Goal: Information Seeking & Learning: Learn about a topic

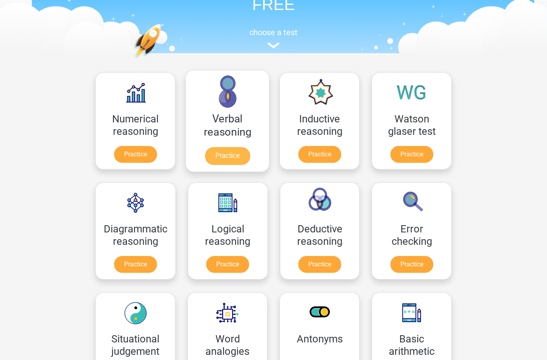
scroll to position [157, 0]
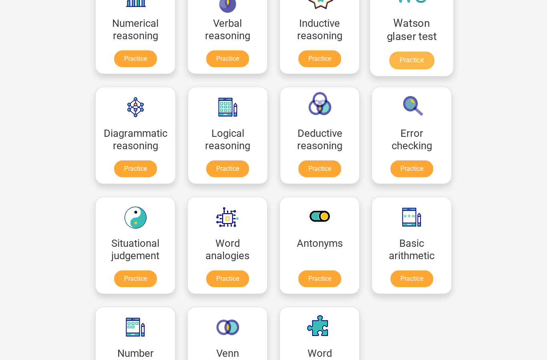
click at [403, 60] on link "Practice" at bounding box center [411, 61] width 45 height 18
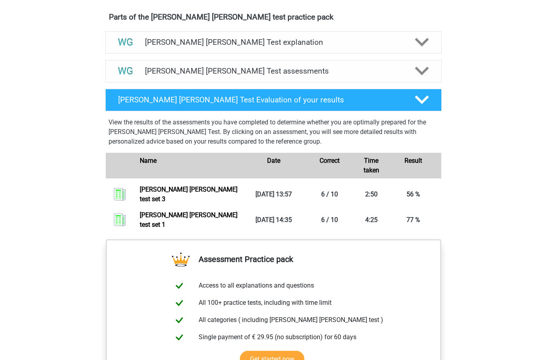
scroll to position [451, 0]
click at [399, 74] on h4 "Watson Glaser Test assessments" at bounding box center [273, 70] width 257 height 9
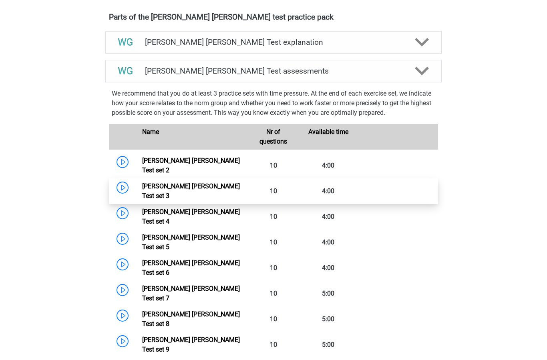
click at [142, 183] on link "Watson Glaser Test set 3" at bounding box center [191, 191] width 98 height 17
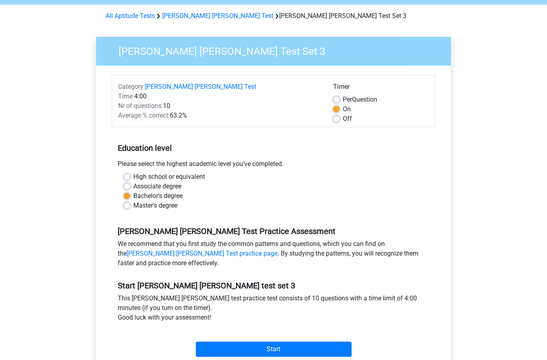
scroll to position [66, 0]
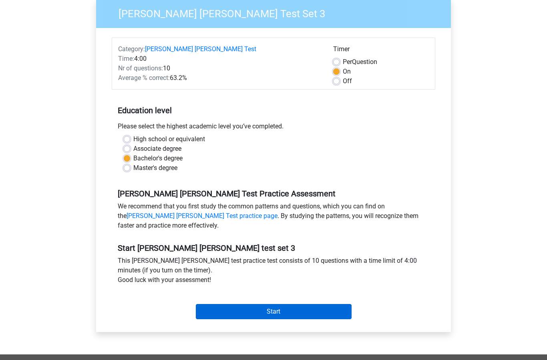
click at [225, 315] on input "Start" at bounding box center [274, 311] width 156 height 15
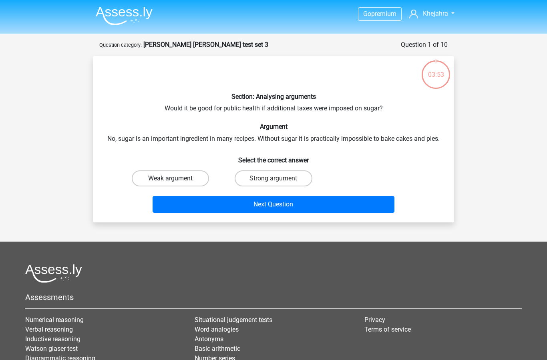
click at [176, 179] on label "Weak argument" at bounding box center [170, 178] width 77 height 16
click at [176, 179] on input "Weak argument" at bounding box center [172, 181] width 5 height 5
radio input "true"
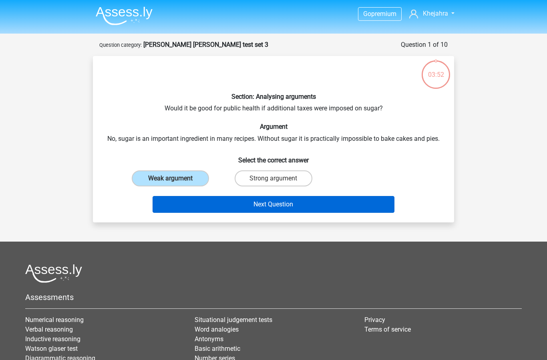
click at [180, 198] on button "Next Question" at bounding box center [273, 204] width 242 height 17
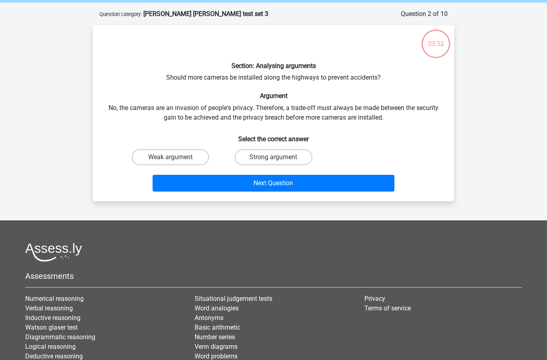
scroll to position [40, 0]
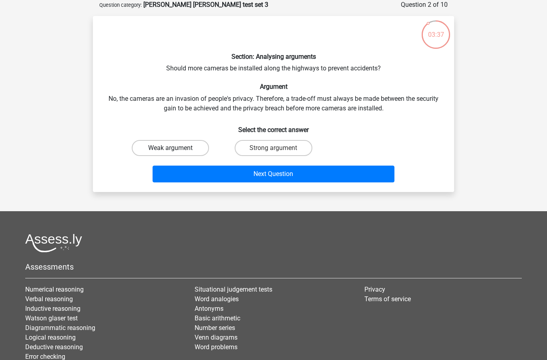
click at [175, 146] on label "Weak argument" at bounding box center [170, 148] width 77 height 16
click at [175, 148] on input "Weak argument" at bounding box center [172, 150] width 5 height 5
radio input "true"
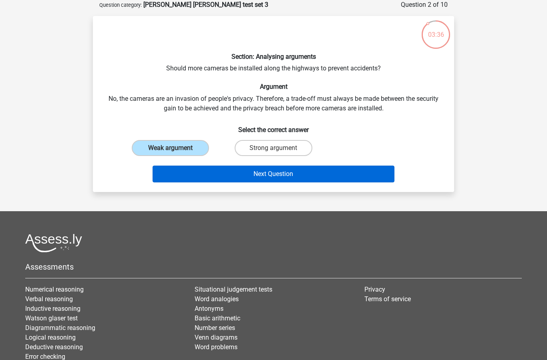
click at [194, 167] on button "Next Question" at bounding box center [273, 174] width 242 height 17
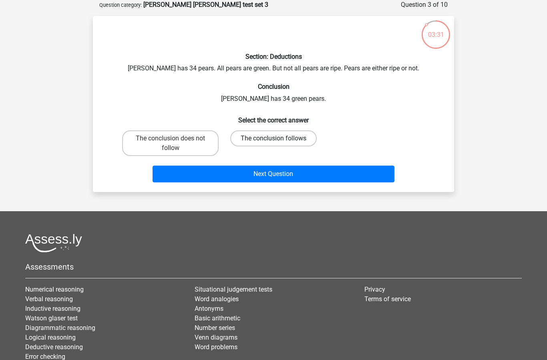
click at [239, 139] on label "The conclusion follows" at bounding box center [273, 138] width 86 height 16
click at [273, 139] on input "The conclusion follows" at bounding box center [275, 140] width 5 height 5
radio input "true"
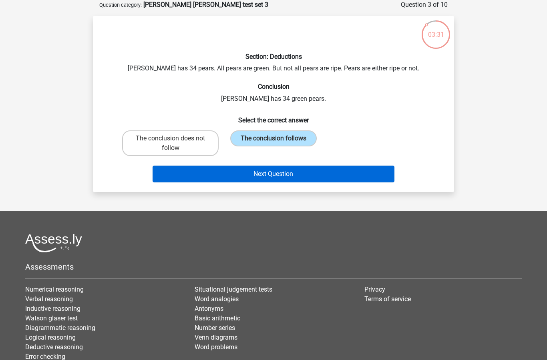
click at [254, 176] on button "Next Question" at bounding box center [273, 174] width 242 height 17
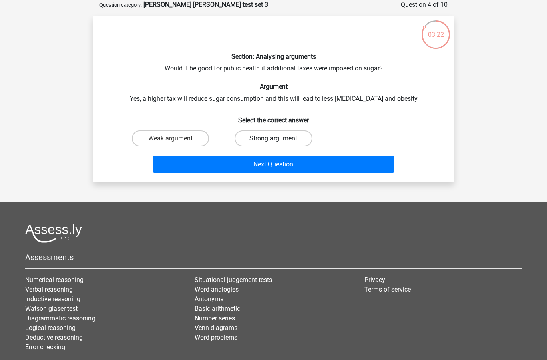
click at [238, 144] on label "Strong argument" at bounding box center [273, 138] width 77 height 16
click at [273, 144] on input "Strong argument" at bounding box center [275, 140] width 5 height 5
radio input "true"
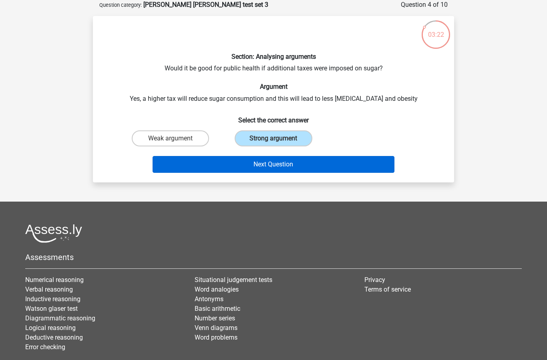
click at [243, 172] on button "Next Question" at bounding box center [273, 164] width 242 height 17
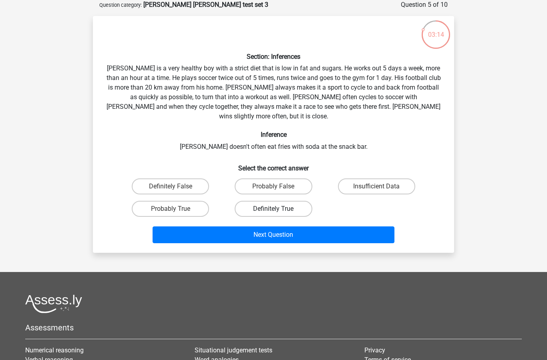
click at [258, 201] on label "Definitely True" at bounding box center [273, 209] width 77 height 16
click at [273, 209] on input "Definitely True" at bounding box center [275, 211] width 5 height 5
radio input "true"
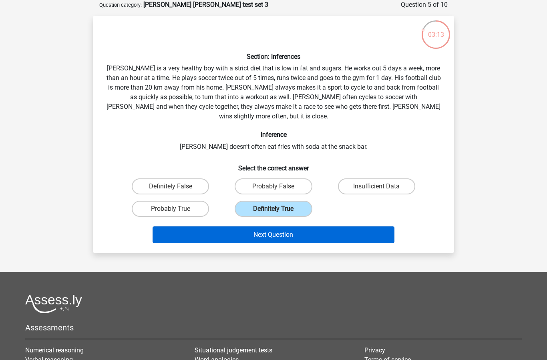
click at [251, 227] on button "Next Question" at bounding box center [273, 235] width 242 height 17
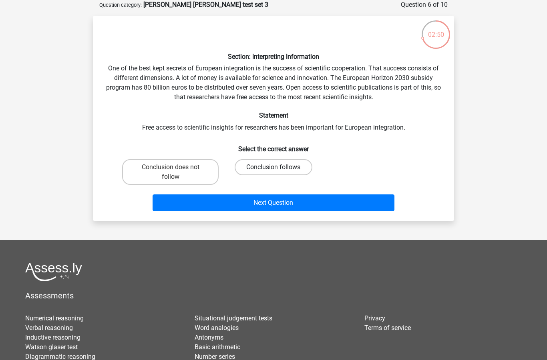
click at [289, 167] on label "Conclusion follows" at bounding box center [273, 167] width 77 height 16
click at [279, 167] on input "Conclusion follows" at bounding box center [275, 169] width 5 height 5
radio input "true"
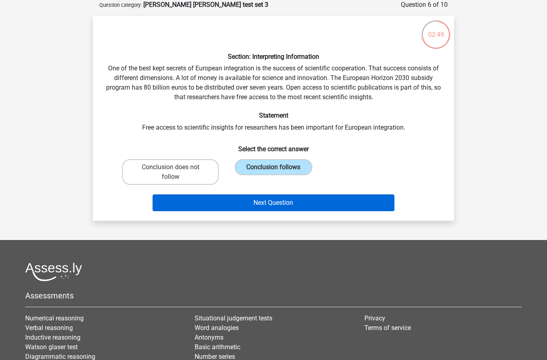
click at [282, 196] on button "Next Question" at bounding box center [273, 203] width 242 height 17
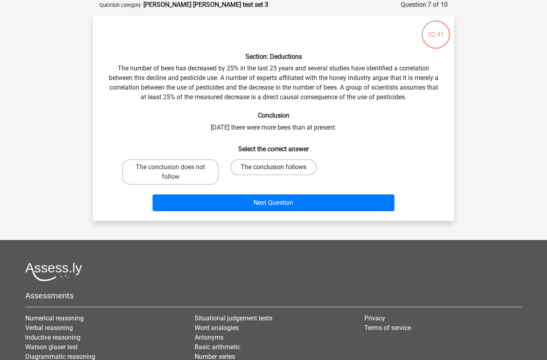
click at [248, 166] on label "The conclusion follows" at bounding box center [273, 167] width 86 height 16
click at [273, 167] on input "The conclusion follows" at bounding box center [275, 169] width 5 height 5
radio input "true"
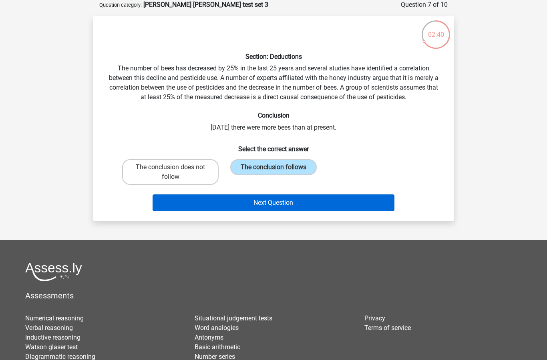
click at [245, 201] on button "Next Question" at bounding box center [273, 203] width 242 height 17
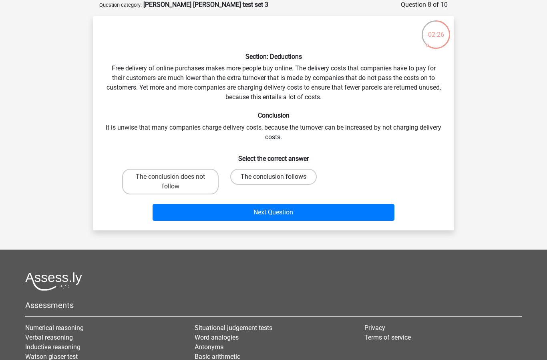
click at [248, 180] on label "The conclusion follows" at bounding box center [273, 177] width 86 height 16
click at [273, 180] on input "The conclusion follows" at bounding box center [275, 179] width 5 height 5
radio input "true"
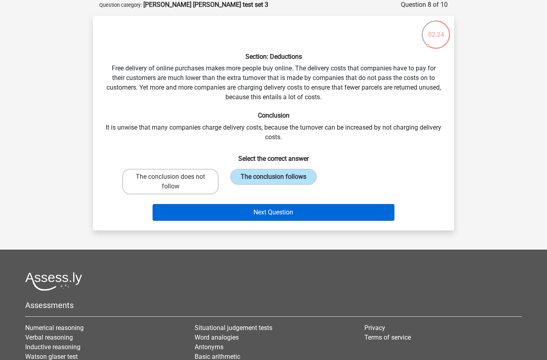
click at [245, 219] on button "Next Question" at bounding box center [273, 212] width 242 height 17
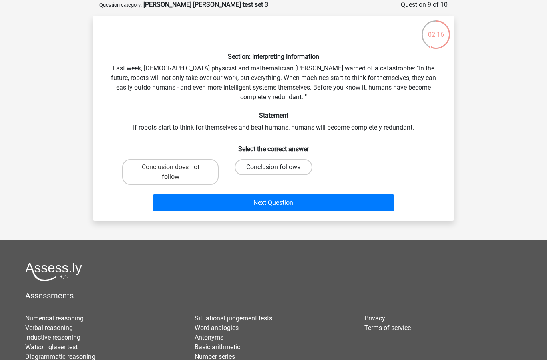
click at [257, 164] on label "Conclusion follows" at bounding box center [273, 167] width 77 height 16
click at [273, 167] on input "Conclusion follows" at bounding box center [275, 169] width 5 height 5
radio input "true"
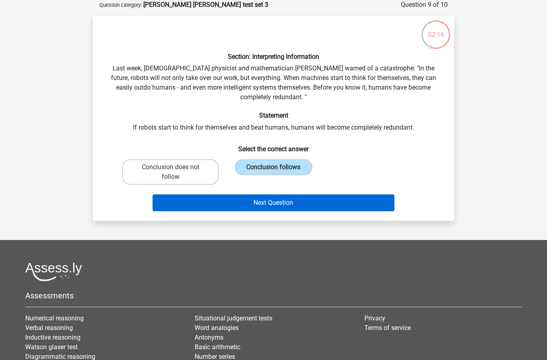
click at [255, 209] on button "Next Question" at bounding box center [273, 203] width 242 height 17
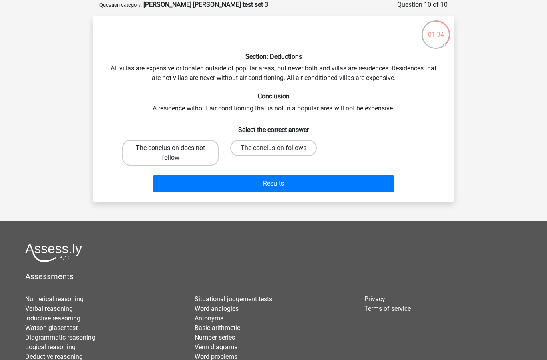
click at [215, 156] on label "The conclusion does not follow" at bounding box center [170, 153] width 96 height 26
click at [176, 153] on input "The conclusion does not follow" at bounding box center [172, 150] width 5 height 5
radio input "true"
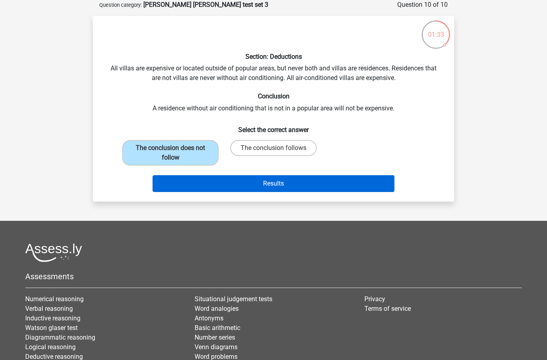
click at [229, 179] on button "Results" at bounding box center [273, 183] width 242 height 17
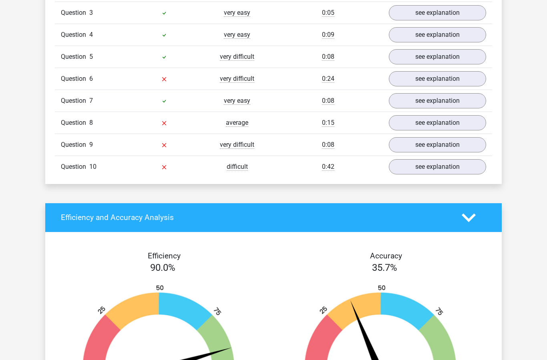
scroll to position [719, 0]
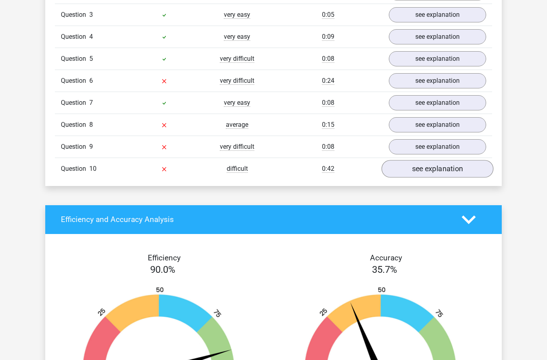
click at [414, 163] on link "see explanation" at bounding box center [437, 169] width 112 height 18
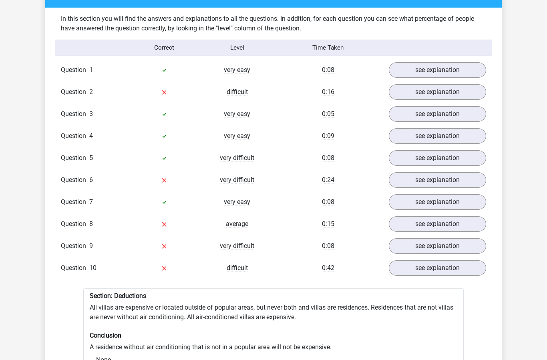
scroll to position [610, 0]
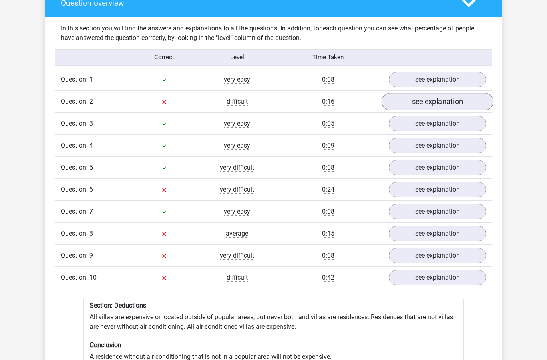
click at [450, 99] on link "see explanation" at bounding box center [437, 102] width 112 height 18
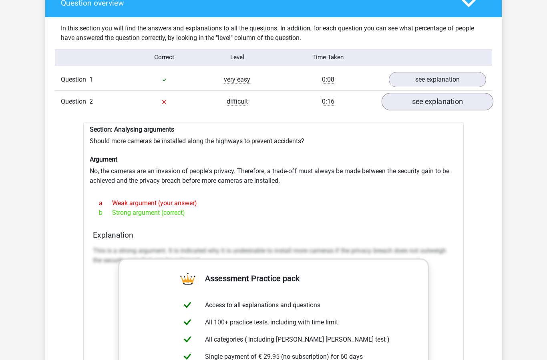
click at [450, 99] on link "see explanation" at bounding box center [437, 102] width 112 height 18
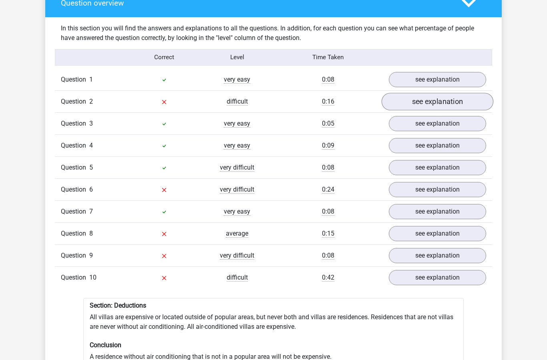
click at [450, 99] on link "see explanation" at bounding box center [437, 102] width 112 height 18
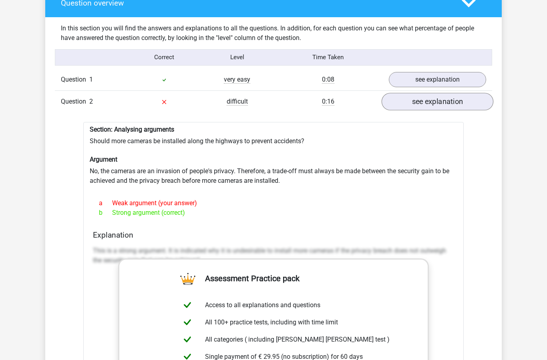
click at [450, 99] on link "see explanation" at bounding box center [437, 102] width 112 height 18
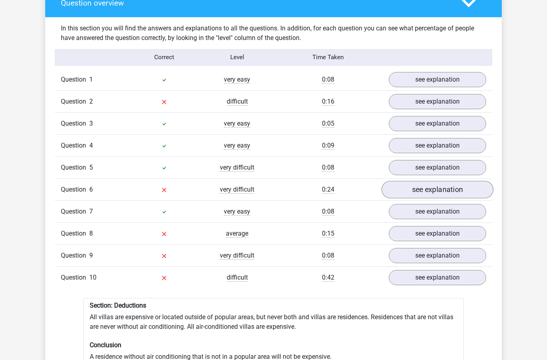
click at [423, 190] on link "see explanation" at bounding box center [437, 190] width 112 height 18
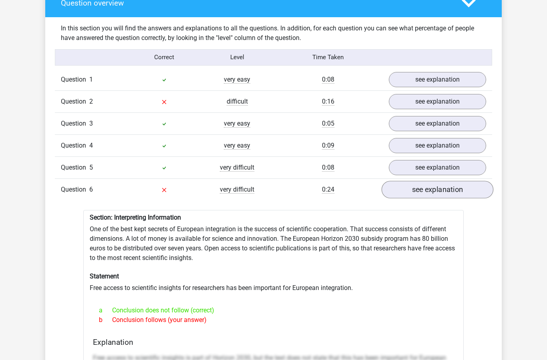
click at [423, 190] on link "see explanation" at bounding box center [437, 190] width 112 height 18
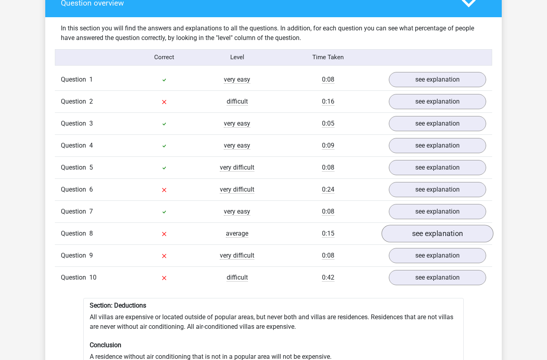
click at [420, 231] on link "see explanation" at bounding box center [437, 234] width 112 height 18
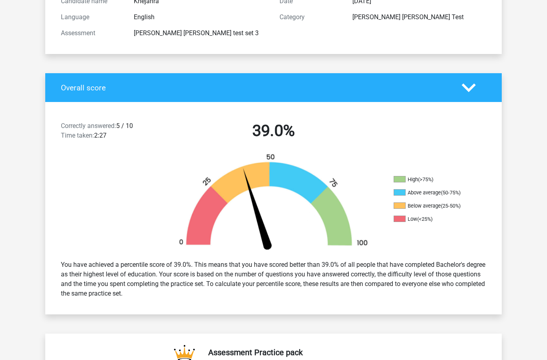
scroll to position [0, 0]
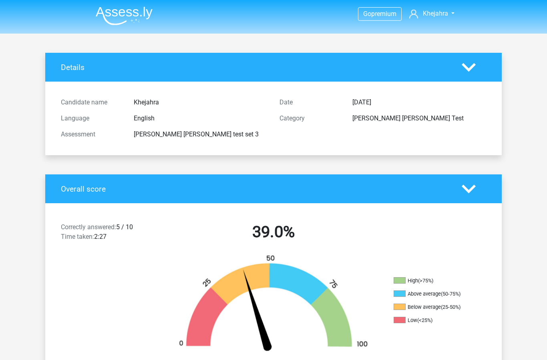
click at [131, 20] on img at bounding box center [124, 15] width 57 height 19
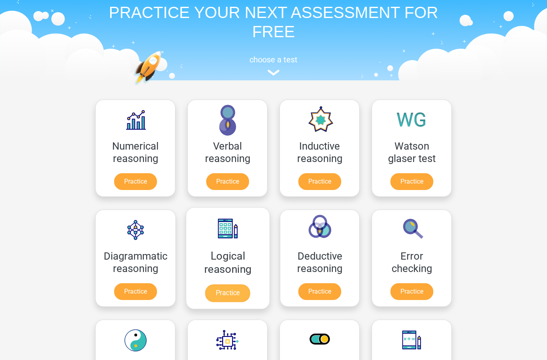
scroll to position [73, 0]
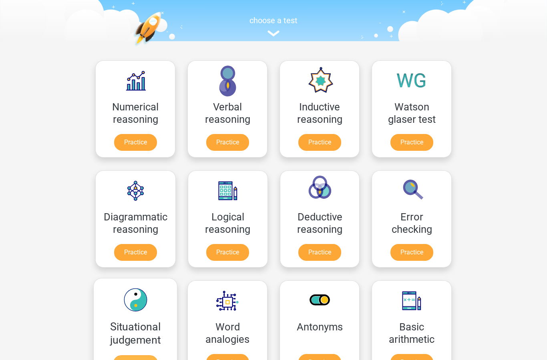
click at [134, 360] on link "Practice" at bounding box center [135, 364] width 45 height 18
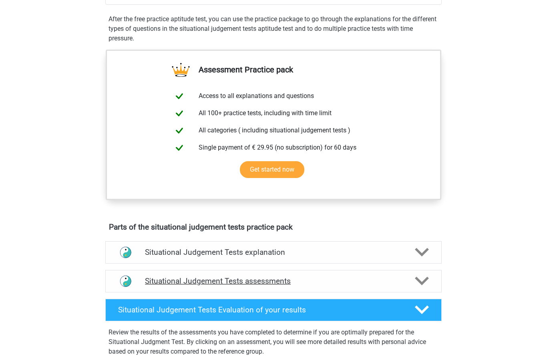
scroll to position [320, 0]
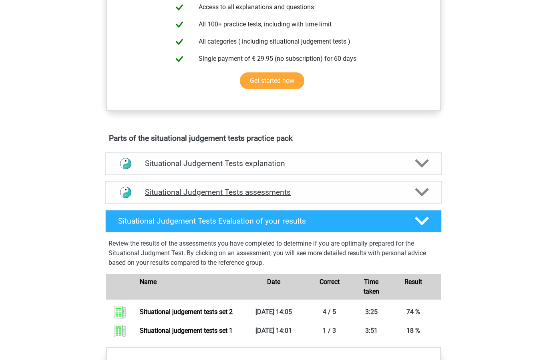
click at [330, 187] on div "Situational Judgement Tests assessments" at bounding box center [273, 192] width 336 height 22
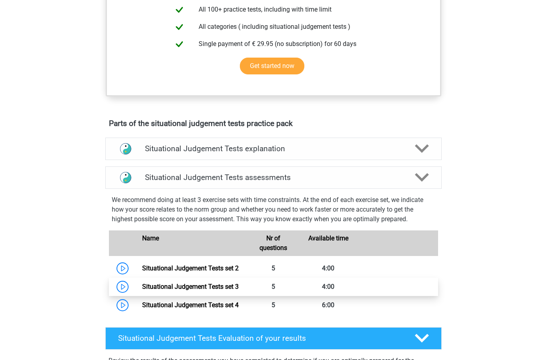
scroll to position [335, 0]
click at [142, 291] on link "Situational Judgement Tests set 3" at bounding box center [190, 287] width 96 height 8
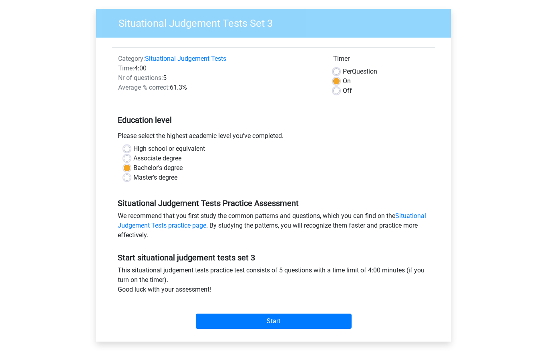
scroll to position [100, 0]
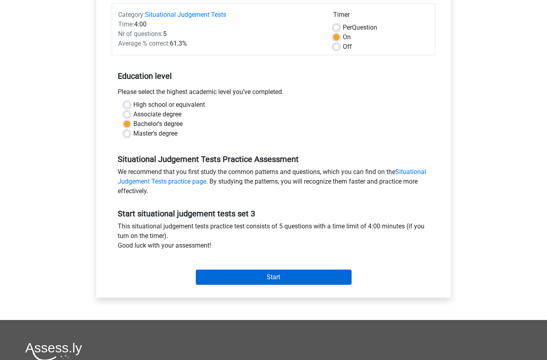
click at [211, 277] on input "Start" at bounding box center [274, 277] width 156 height 15
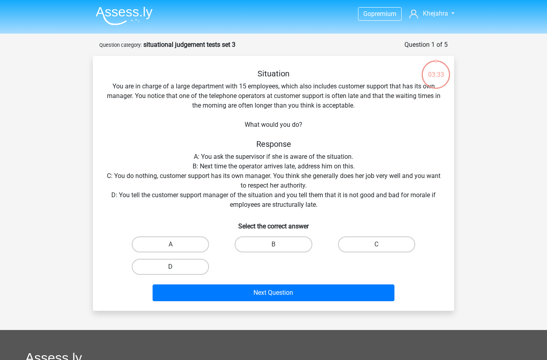
click at [180, 270] on label "D" at bounding box center [170, 267] width 77 height 16
click at [176, 270] on input "D" at bounding box center [172, 269] width 5 height 5
radio input "true"
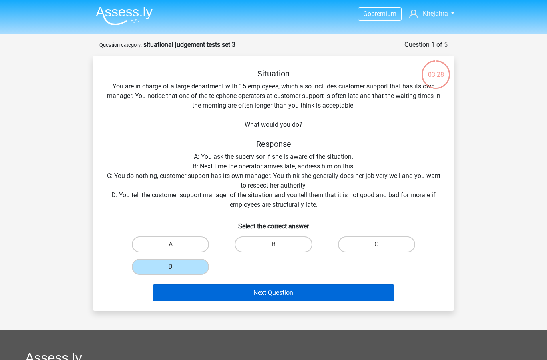
click at [209, 295] on button "Next Question" at bounding box center [273, 293] width 242 height 17
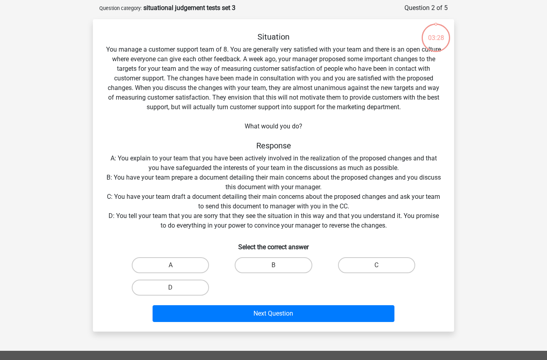
scroll to position [40, 0]
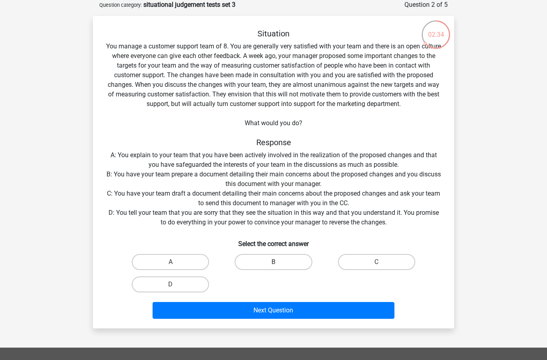
click at [259, 265] on label "B" at bounding box center [273, 262] width 77 height 16
click at [273, 265] on input "B" at bounding box center [275, 264] width 5 height 5
radio input "true"
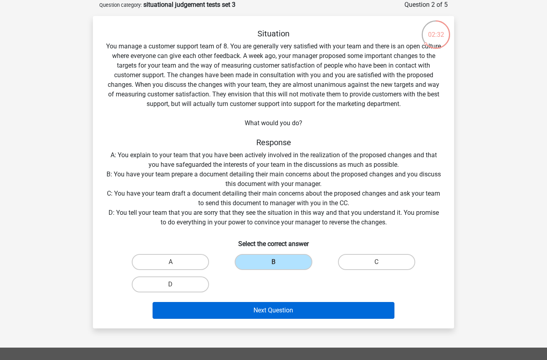
click at [253, 313] on button "Next Question" at bounding box center [273, 310] width 242 height 17
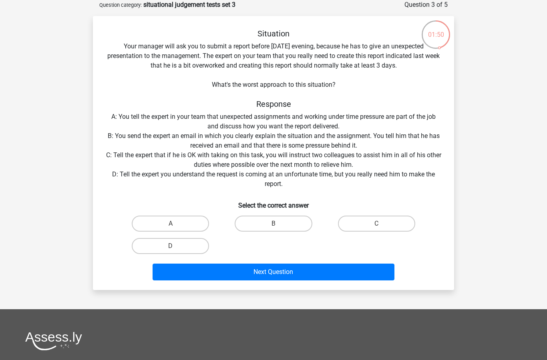
click at [193, 256] on div "D" at bounding box center [170, 246] width 103 height 22
click at [189, 246] on label "D" at bounding box center [170, 246] width 77 height 16
click at [176, 246] on input "D" at bounding box center [172, 248] width 5 height 5
radio input "true"
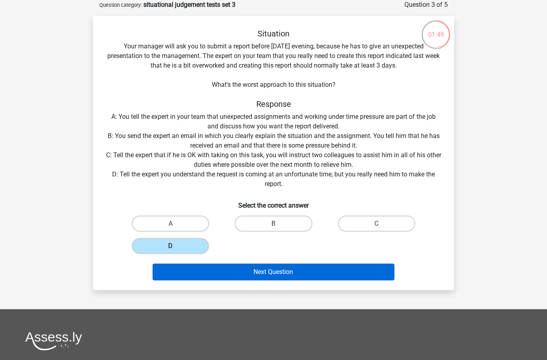
click at [189, 267] on button "Next Question" at bounding box center [273, 272] width 242 height 17
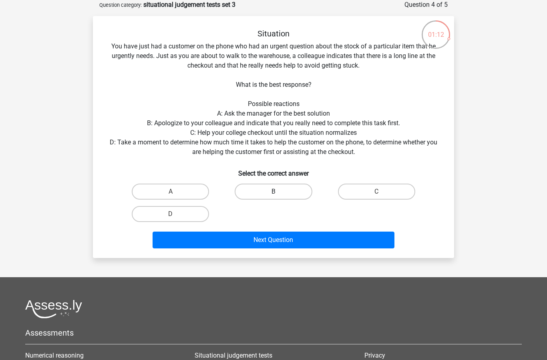
click at [265, 189] on label "B" at bounding box center [273, 192] width 77 height 16
click at [273, 192] on input "B" at bounding box center [275, 194] width 5 height 5
radio input "true"
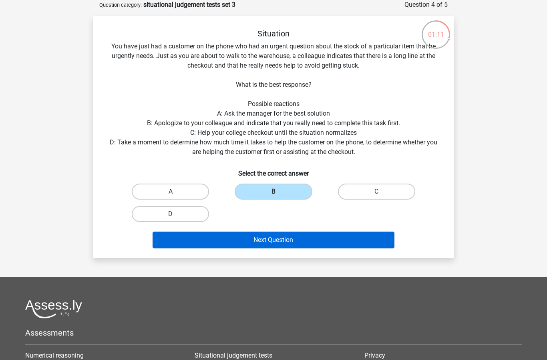
click at [263, 242] on button "Next Question" at bounding box center [273, 240] width 242 height 17
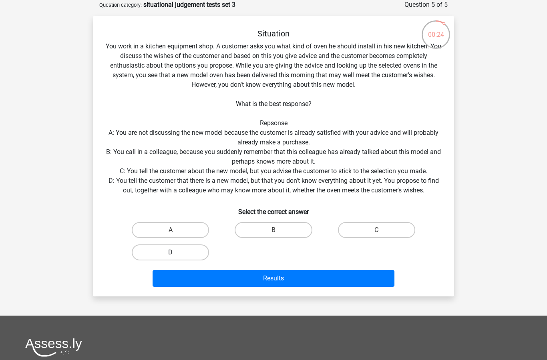
click at [196, 249] on label "D" at bounding box center [170, 253] width 77 height 16
click at [176, 253] on input "D" at bounding box center [172, 255] width 5 height 5
radio input "true"
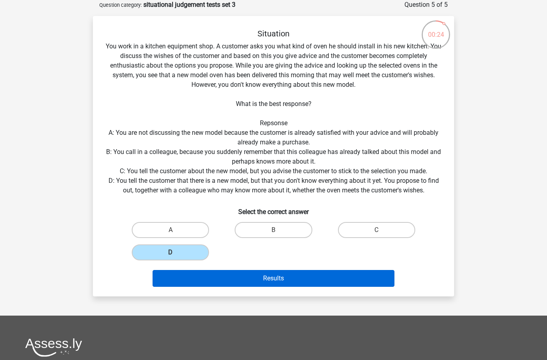
click at [210, 273] on button "Results" at bounding box center [273, 278] width 242 height 17
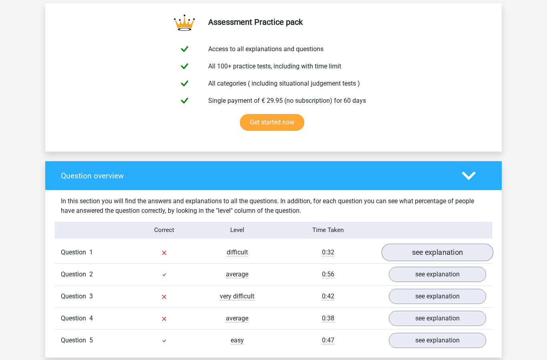
scroll to position [432, 0]
click at [447, 251] on link "see explanation" at bounding box center [437, 253] width 112 height 18
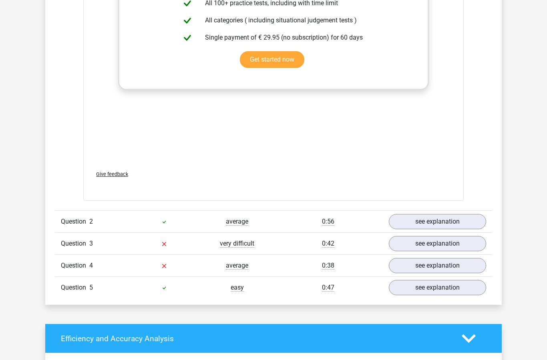
scroll to position [1022, 0]
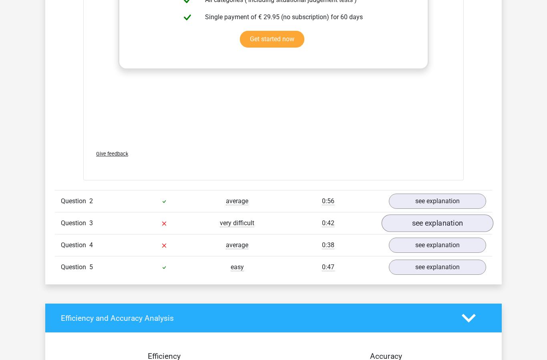
click at [445, 227] on link "see explanation" at bounding box center [437, 224] width 112 height 18
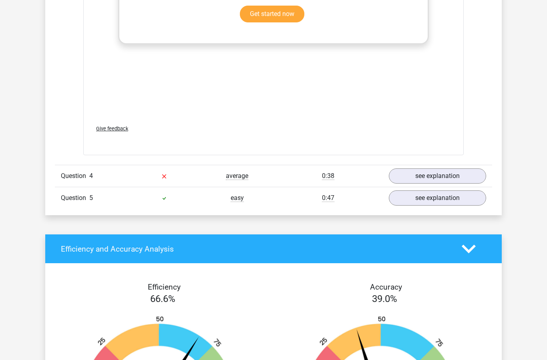
scroll to position [1685, 0]
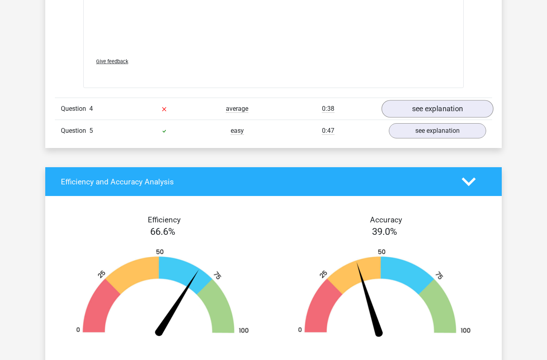
click at [433, 117] on link "see explanation" at bounding box center [437, 109] width 112 height 18
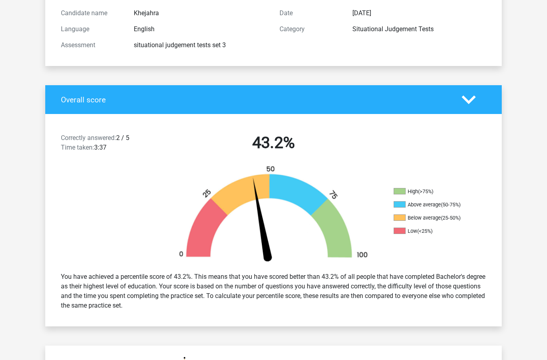
scroll to position [0, 0]
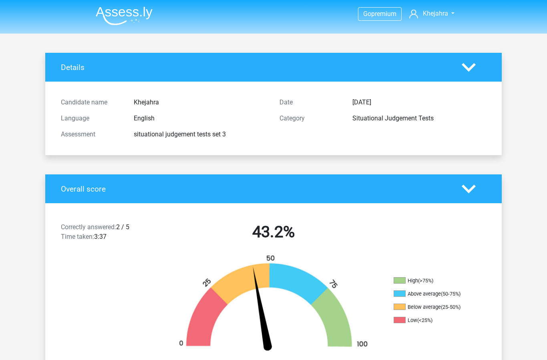
click at [132, 10] on img at bounding box center [124, 15] width 57 height 19
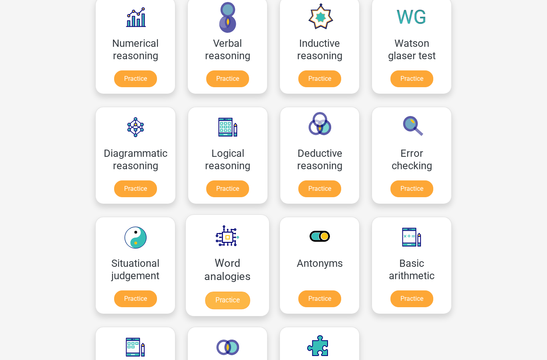
scroll to position [137, 0]
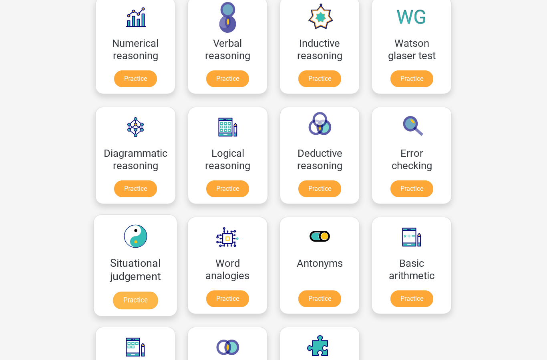
click at [135, 295] on link "Practice" at bounding box center [135, 301] width 45 height 18
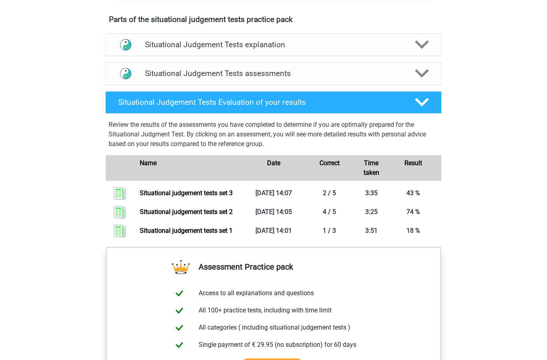
scroll to position [439, 0]
click at [295, 72] on h4 "Situational Judgement Tests assessments" at bounding box center [273, 73] width 257 height 9
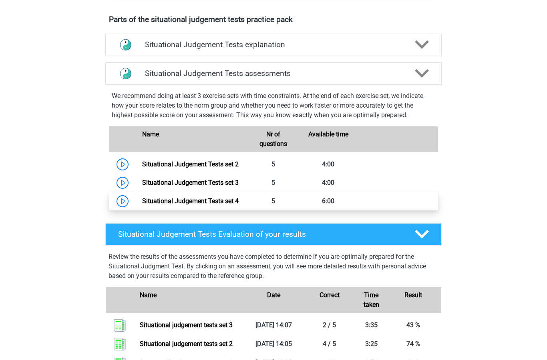
click at [142, 205] on link "Situational Judgement Tests set 4" at bounding box center [190, 201] width 96 height 8
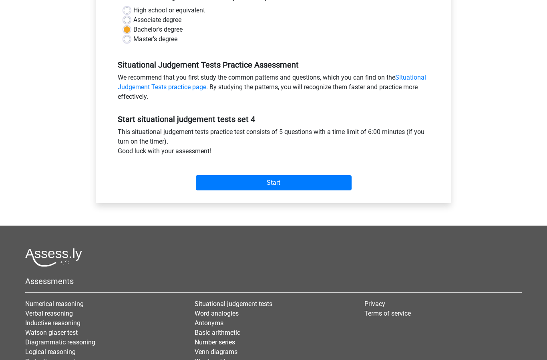
scroll to position [209, 0]
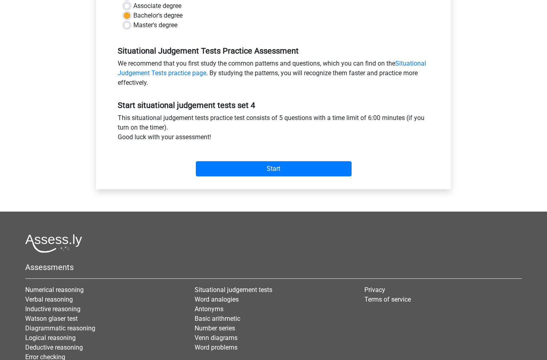
click at [238, 159] on div "Start" at bounding box center [273, 162] width 323 height 28
click at [237, 165] on input "Start" at bounding box center [274, 168] width 156 height 15
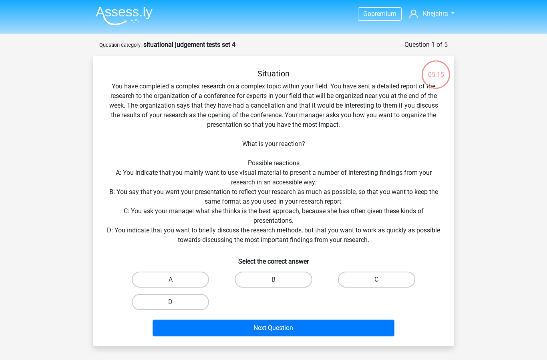
click at [213, 172] on div "Situation You have completed a complex research on a complex topic within your …" at bounding box center [273, 204] width 355 height 271
click at [183, 275] on label "A" at bounding box center [170, 280] width 77 height 16
click at [176, 280] on input "A" at bounding box center [172, 282] width 5 height 5
radio input "true"
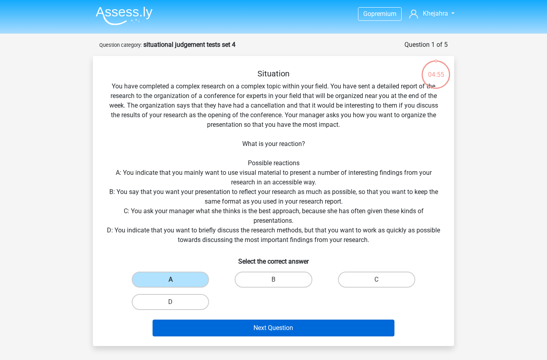
click at [199, 328] on button "Next Question" at bounding box center [273, 328] width 242 height 17
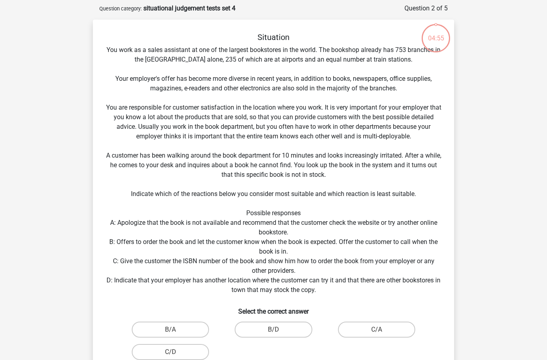
scroll to position [40, 0]
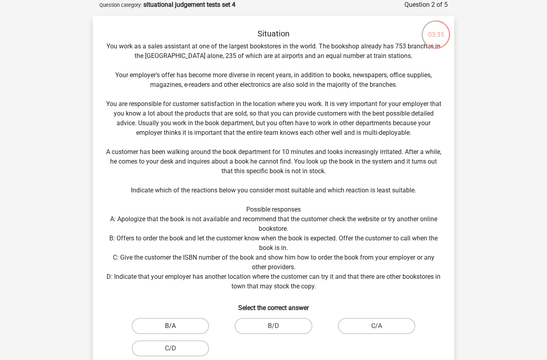
click at [199, 328] on label "B/A" at bounding box center [170, 326] width 77 height 16
click at [176, 328] on input "B/A" at bounding box center [172, 328] width 5 height 5
radio input "true"
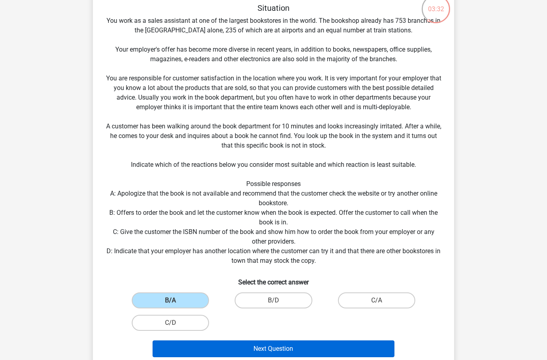
click at [211, 352] on button "Next Question" at bounding box center [273, 349] width 242 height 17
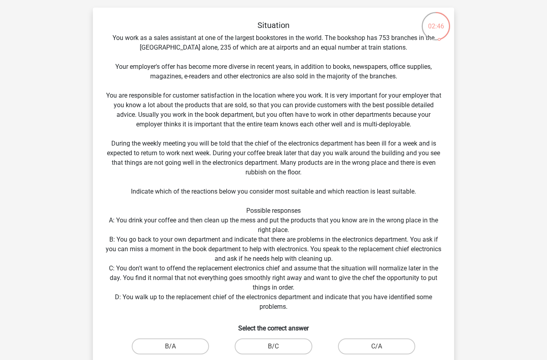
scroll to position [50, 0]
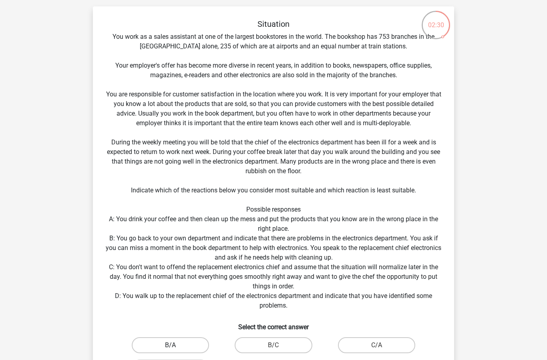
click at [175, 341] on label "B/A" at bounding box center [170, 345] width 77 height 16
click at [175, 345] on input "B/A" at bounding box center [172, 347] width 5 height 5
radio input "true"
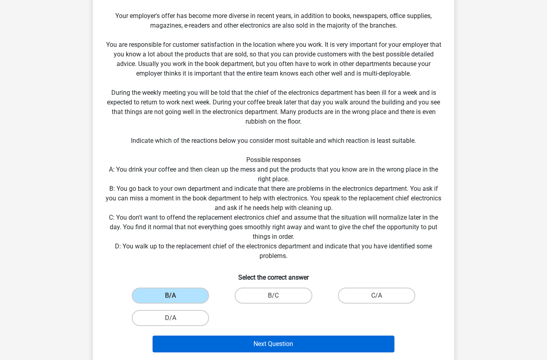
click at [215, 346] on button "Next Question" at bounding box center [273, 344] width 242 height 17
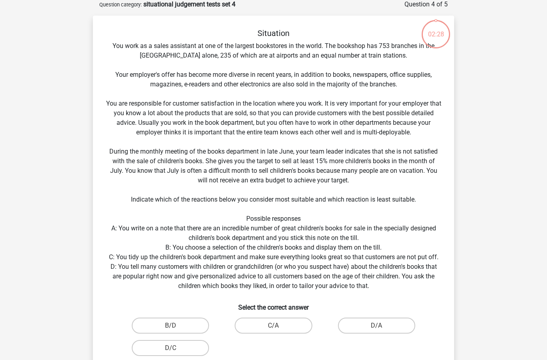
scroll to position [40, 0]
click at [355, 330] on label "D/A" at bounding box center [376, 326] width 77 height 16
click at [376, 330] on input "D/A" at bounding box center [378, 328] width 5 height 5
radio input "true"
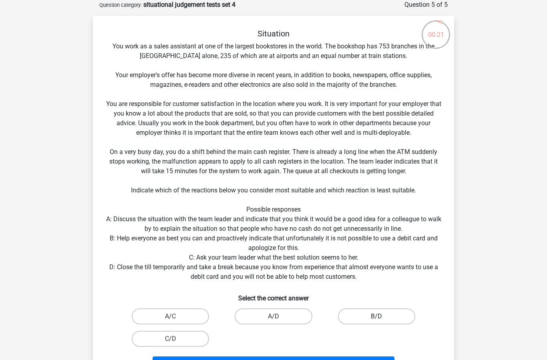
click at [367, 319] on label "B/D" at bounding box center [376, 317] width 77 height 16
click at [376, 319] on input "B/D" at bounding box center [378, 319] width 5 height 5
radio input "true"
click at [339, 360] on button "Results" at bounding box center [273, 365] width 242 height 17
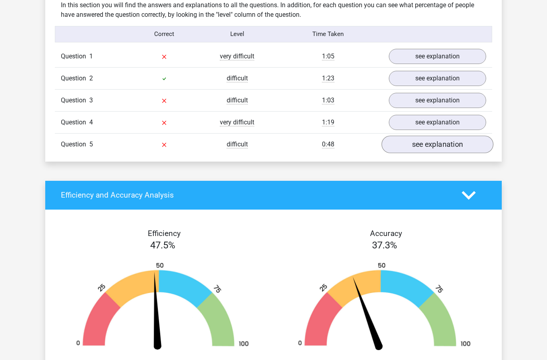
scroll to position [606, 0]
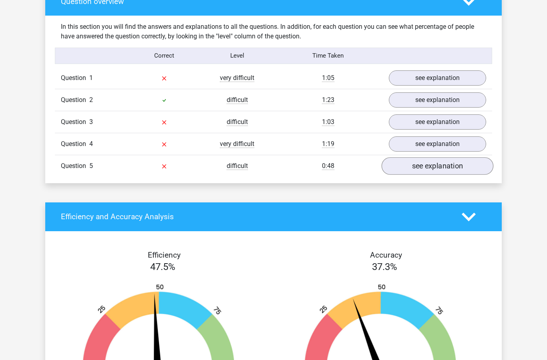
click at [450, 163] on link "see explanation" at bounding box center [437, 166] width 112 height 18
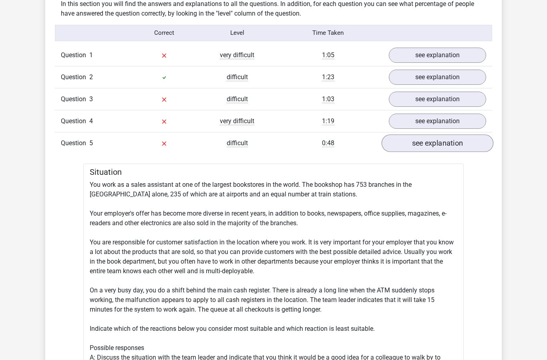
scroll to position [629, 0]
click at [420, 120] on link "see explanation" at bounding box center [437, 121] width 112 height 18
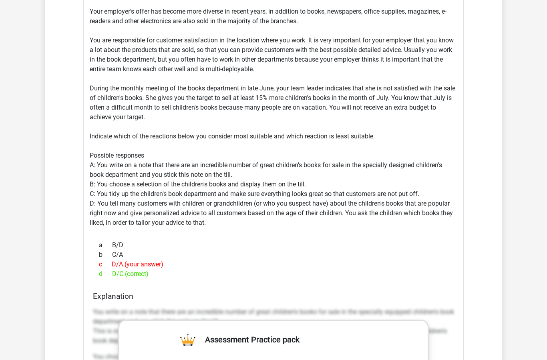
scroll to position [833, 0]
